Goal: Transaction & Acquisition: Subscribe to service/newsletter

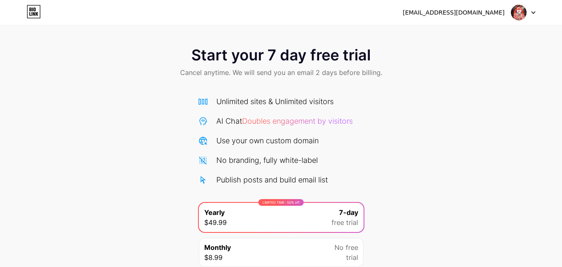
click at [31, 13] on icon at bounding box center [34, 11] width 14 height 13
click at [515, 2] on div "[EMAIL_ADDRESS][DOMAIN_NAME] Logout" at bounding box center [281, 12] width 562 height 25
click at [513, 7] on img at bounding box center [519, 13] width 16 height 16
click at [519, 15] on img at bounding box center [519, 13] width 16 height 16
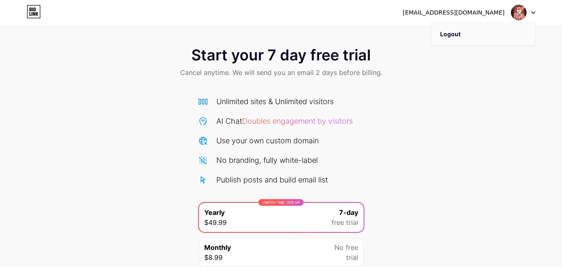
click at [514, 29] on li "Logout" at bounding box center [483, 34] width 103 height 22
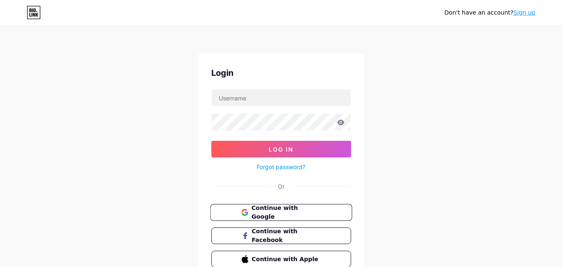
click at [284, 213] on span "Continue with Google" at bounding box center [285, 212] width 69 height 18
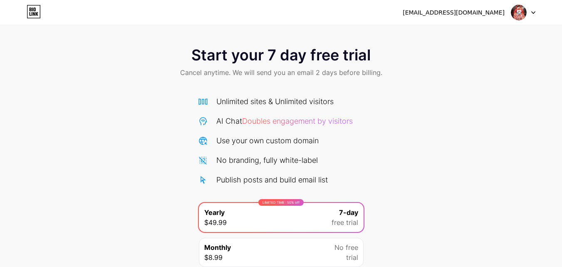
click at [346, 52] on span "Start your 7 day free trial" at bounding box center [280, 55] width 179 height 17
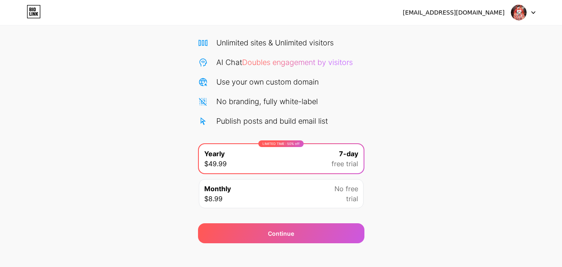
scroll to position [68, 0]
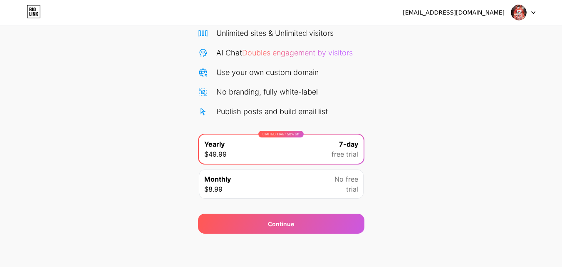
click at [330, 190] on div "Monthly $8.99 No free trial" at bounding box center [281, 183] width 165 height 29
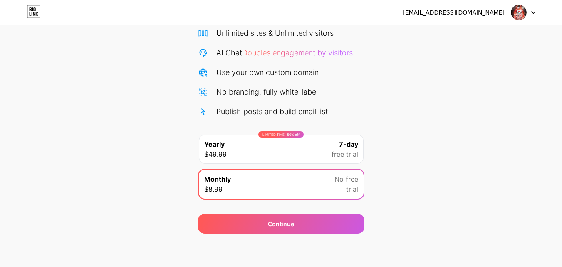
click at [312, 242] on div "[EMAIL_ADDRESS][DOMAIN_NAME] Logout Link Copied Start your 7 day free trial Can…" at bounding box center [281, 99] width 562 height 335
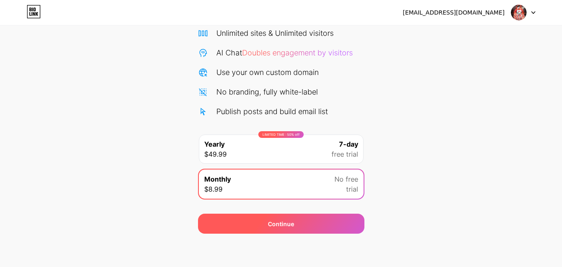
click at [304, 217] on div "Continue" at bounding box center [281, 223] width 166 height 20
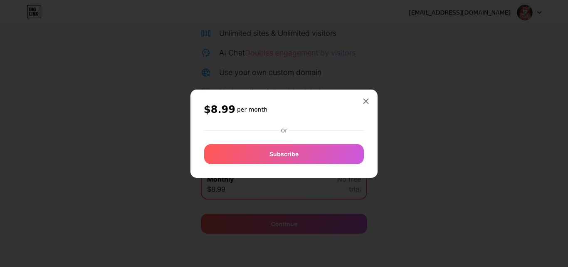
click at [367, 93] on div "$8.99 per month Or Subscribe" at bounding box center [283, 133] width 187 height 88
click at [365, 101] on icon at bounding box center [366, 101] width 5 height 5
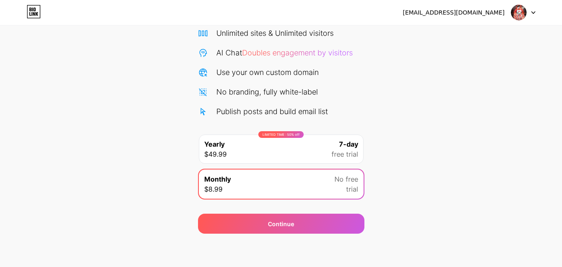
scroll to position [0, 0]
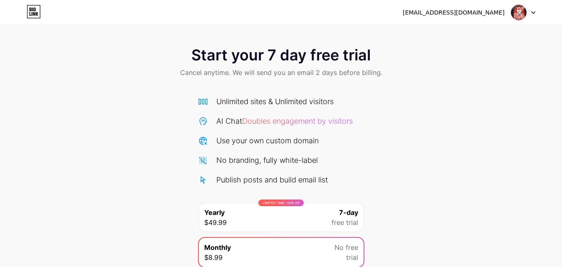
click at [541, 15] on div "[EMAIL_ADDRESS][DOMAIN_NAME] Logout" at bounding box center [281, 12] width 562 height 15
click at [536, 15] on div "[EMAIL_ADDRESS][DOMAIN_NAME] Logout" at bounding box center [281, 12] width 562 height 15
click at [534, 13] on icon at bounding box center [533, 12] width 4 height 3
click at [522, 14] on img at bounding box center [519, 13] width 16 height 16
click at [486, 12] on div "[EMAIL_ADDRESS][DOMAIN_NAME]" at bounding box center [454, 12] width 102 height 9
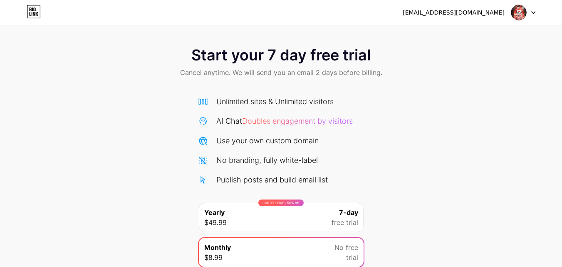
click at [491, 10] on div "[EMAIL_ADDRESS][DOMAIN_NAME]" at bounding box center [454, 12] width 102 height 9
click at [514, 9] on img at bounding box center [519, 13] width 16 height 16
click at [516, 8] on img at bounding box center [519, 13] width 16 height 16
click at [35, 12] on icon at bounding box center [34, 14] width 2 height 4
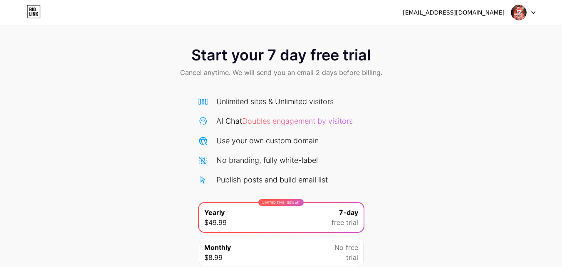
drag, startPoint x: 35, startPoint y: 17, endPoint x: 333, endPoint y: 79, distance: 305.0
click at [333, 79] on div "Start your 7 day free trial Cancel anytime. We will send you an email 2 days be…" at bounding box center [281, 62] width 562 height 49
